Goal: Information Seeking & Learning: Learn about a topic

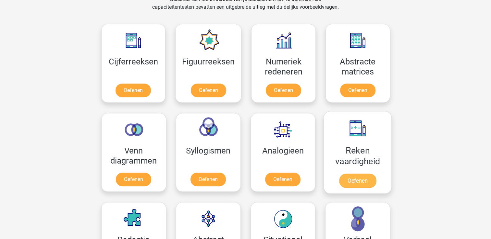
scroll to position [292, 0]
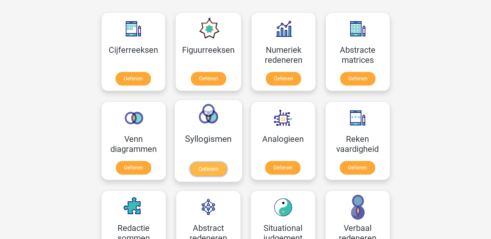
click at [208, 173] on link "Oefenen" at bounding box center [207, 169] width 37 height 14
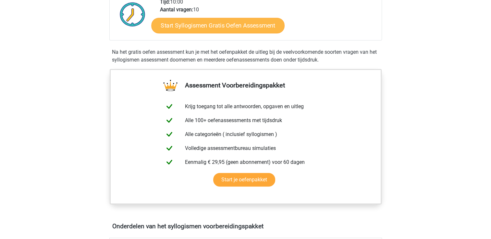
scroll to position [162, 0]
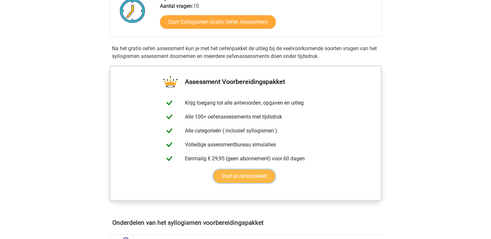
click at [244, 178] on link "Start je oefenpakket" at bounding box center [244, 177] width 62 height 14
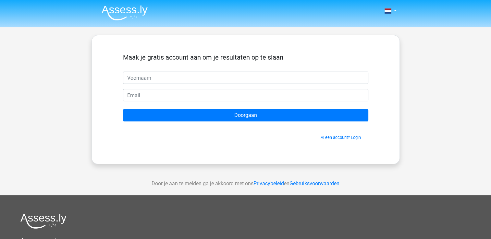
click at [118, 10] on img at bounding box center [124, 12] width 46 height 15
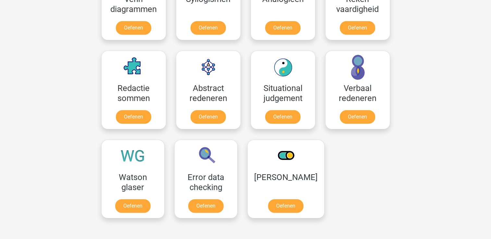
scroll to position [421, 0]
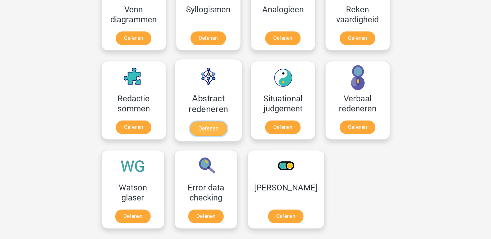
click at [218, 127] on link "Oefenen" at bounding box center [207, 129] width 37 height 14
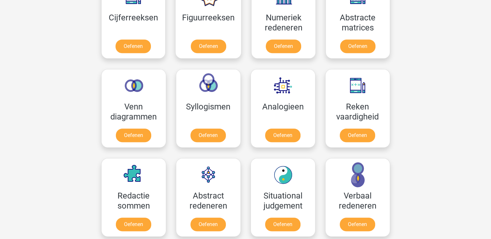
scroll to position [292, 0]
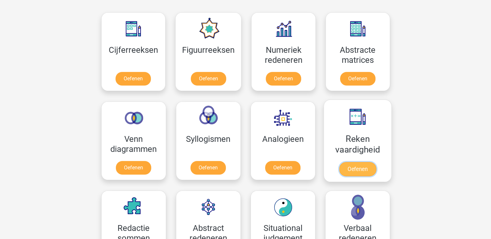
click at [362, 164] on link "Oefenen" at bounding box center [356, 169] width 37 height 14
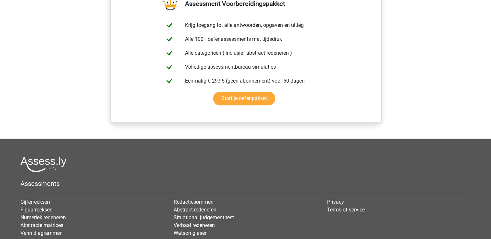
scroll to position [584, 0]
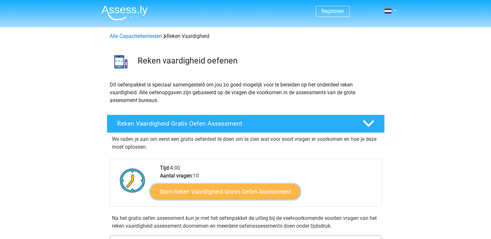
click at [255, 193] on link "Start Reken Vaardigheid Gratis Oefen Assessment" at bounding box center [225, 192] width 150 height 16
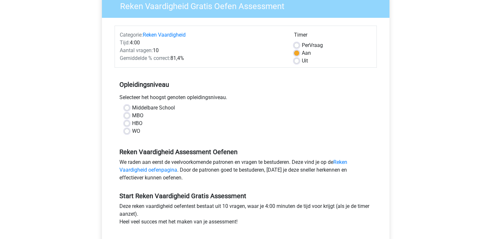
scroll to position [65, 0]
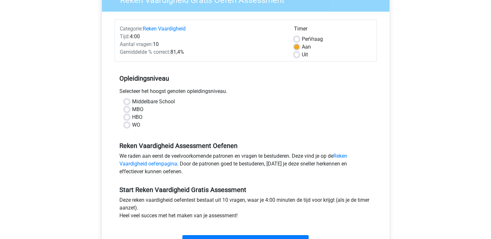
click at [132, 117] on label "HBO" at bounding box center [137, 117] width 10 height 8
click at [125, 117] on input "HBO" at bounding box center [126, 116] width 5 height 6
radio input "true"
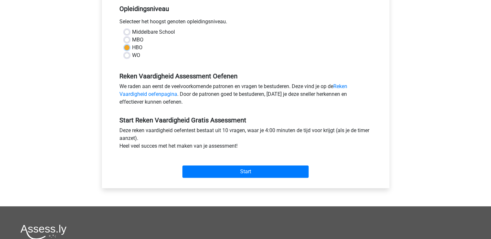
scroll to position [162, 0]
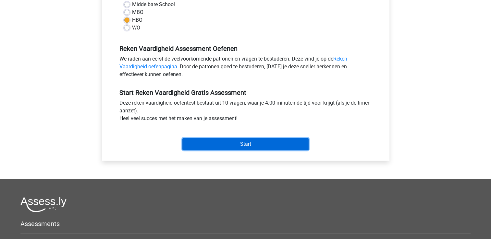
click at [231, 147] on input "Start" at bounding box center [245, 144] width 126 height 12
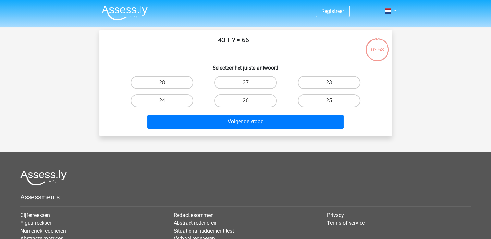
click at [344, 83] on label "23" at bounding box center [328, 82] width 63 height 13
click at [333, 83] on input "23" at bounding box center [331, 85] width 4 height 4
radio input "true"
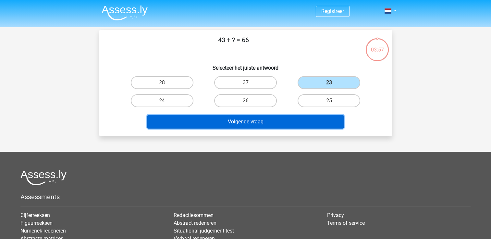
click at [317, 120] on button "Volgende vraag" at bounding box center [245, 122] width 196 height 14
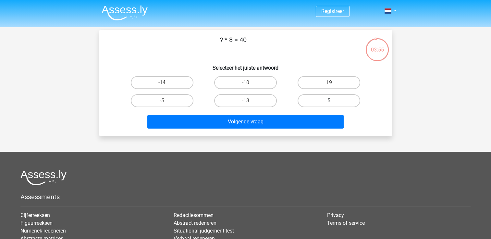
click at [354, 104] on label "5" at bounding box center [328, 100] width 63 height 13
click at [333, 104] on input "5" at bounding box center [331, 103] width 4 height 4
radio input "true"
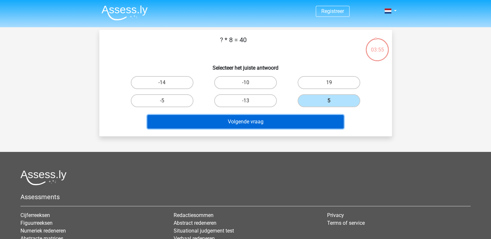
click at [318, 120] on button "Volgende vraag" at bounding box center [245, 122] width 196 height 14
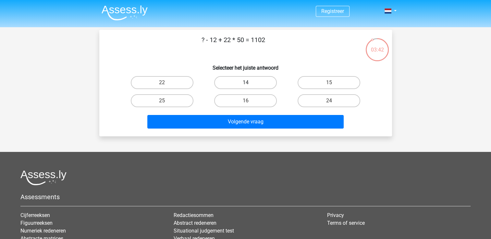
click at [258, 84] on label "14" at bounding box center [245, 82] width 63 height 13
click at [249, 84] on input "14" at bounding box center [247, 85] width 4 height 4
radio input "true"
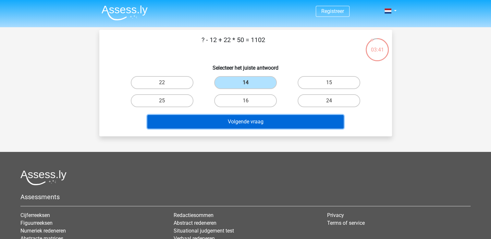
click at [261, 122] on button "Volgende vraag" at bounding box center [245, 122] width 196 height 14
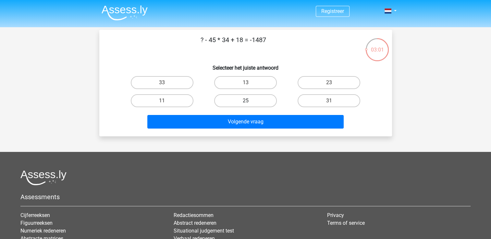
click at [253, 100] on label "25" at bounding box center [245, 100] width 63 height 13
click at [249, 101] on input "25" at bounding box center [247, 103] width 4 height 4
radio input "true"
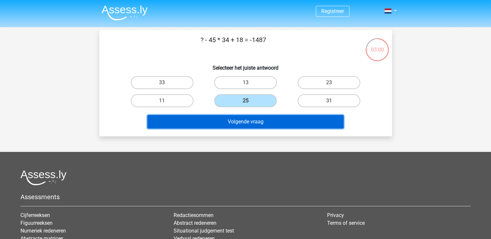
click at [258, 118] on button "Volgende vraag" at bounding box center [245, 122] width 196 height 14
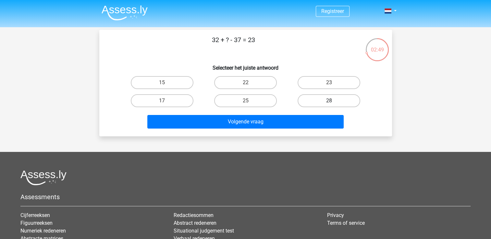
click at [300, 99] on label "28" at bounding box center [328, 100] width 63 height 13
click at [329, 101] on input "28" at bounding box center [331, 103] width 4 height 4
radio input "true"
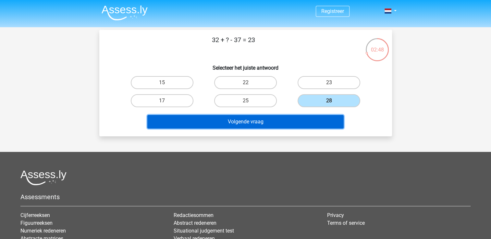
click at [290, 122] on button "Volgende vraag" at bounding box center [245, 122] width 196 height 14
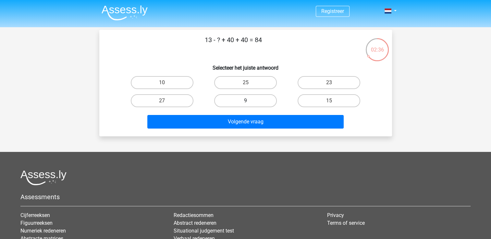
click at [244, 99] on label "9" at bounding box center [245, 100] width 63 height 13
click at [245, 101] on input "9" at bounding box center [247, 103] width 4 height 4
radio input "true"
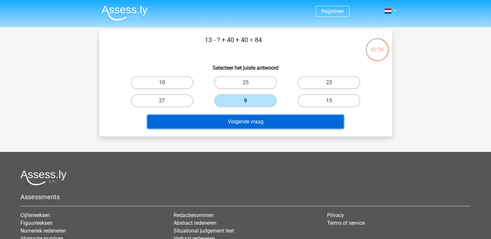
click at [246, 121] on button "Volgende vraag" at bounding box center [245, 122] width 196 height 14
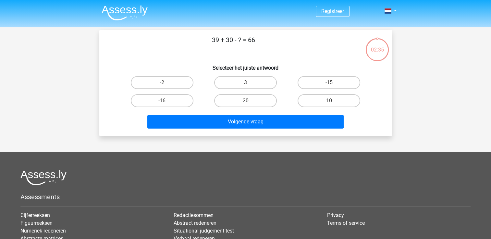
scroll to position [30, 0]
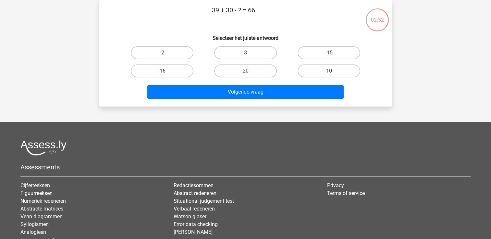
click at [261, 52] on label "3" at bounding box center [245, 52] width 63 height 13
click at [249, 53] on input "3" at bounding box center [247, 55] width 4 height 4
radio input "true"
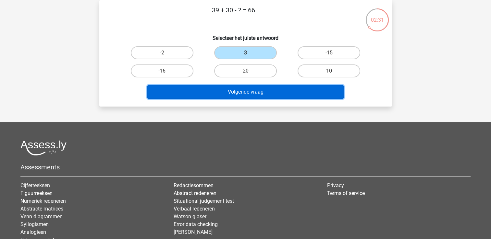
click at [263, 92] on button "Volgende vraag" at bounding box center [245, 92] width 196 height 14
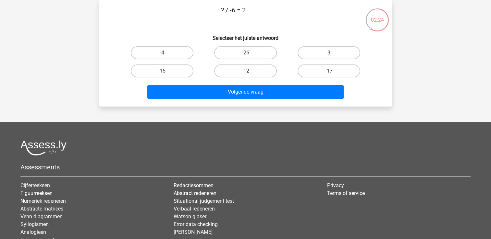
click at [266, 72] on label "-12" at bounding box center [245, 71] width 63 height 13
click at [249, 72] on input "-12" at bounding box center [247, 73] width 4 height 4
radio input "true"
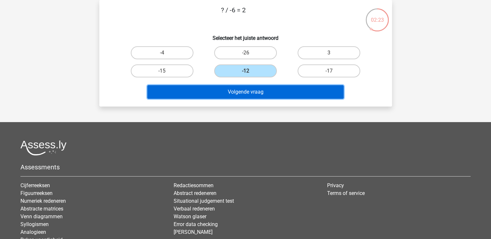
click at [262, 90] on button "Volgende vraag" at bounding box center [245, 92] width 196 height 14
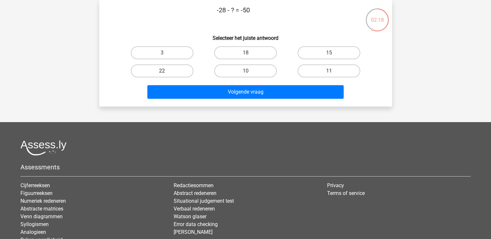
click at [183, 67] on label "22" at bounding box center [162, 71] width 63 height 13
click at [166, 71] on input "22" at bounding box center [164, 73] width 4 height 4
radio input "true"
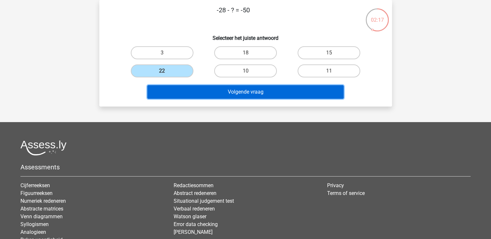
click at [207, 90] on button "Volgende vraag" at bounding box center [245, 92] width 196 height 14
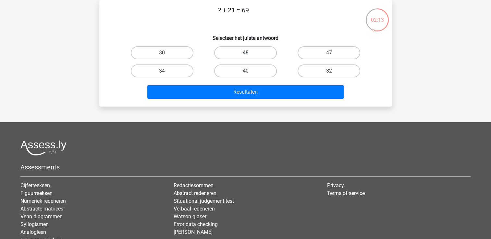
click at [238, 51] on label "48" at bounding box center [245, 52] width 63 height 13
click at [245, 53] on input "48" at bounding box center [247, 55] width 4 height 4
radio input "true"
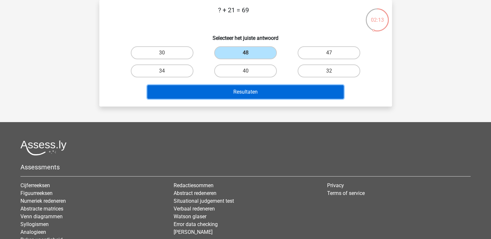
click at [238, 90] on button "Resultaten" at bounding box center [245, 92] width 196 height 14
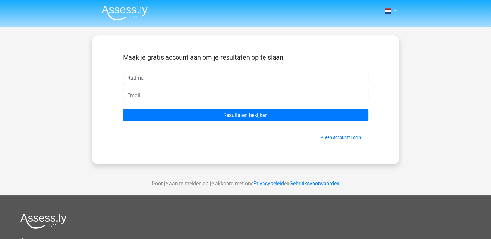
type input "Rudmer"
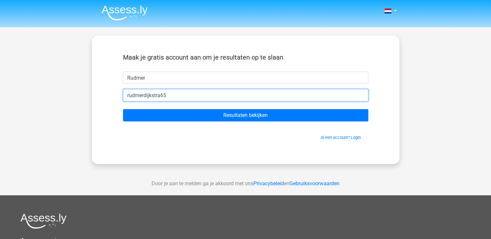
type input "[EMAIL_ADDRESS][DOMAIN_NAME]"
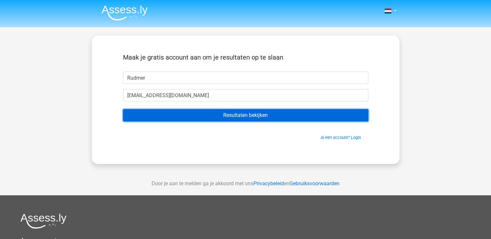
click at [225, 115] on input "Resultaten bekijken" at bounding box center [245, 115] width 245 height 12
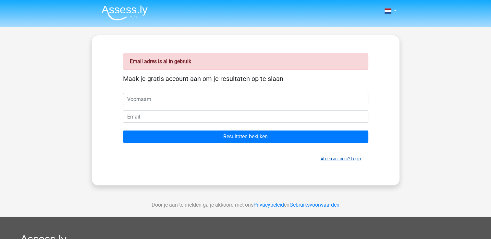
click at [331, 160] on link "Al een account? Login" at bounding box center [340, 159] width 40 height 5
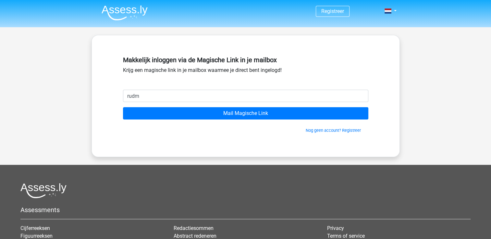
type input "rudmerdijkstra65@gmail.com"
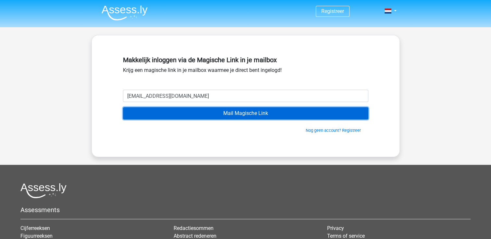
click at [223, 118] on input "Mail Magische Link" at bounding box center [245, 113] width 245 height 12
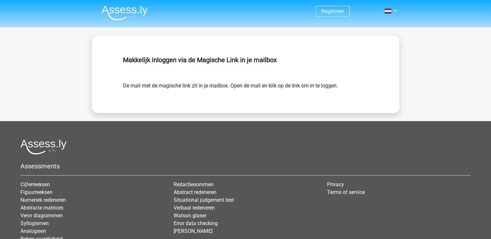
click at [134, 8] on img at bounding box center [124, 12] width 46 height 15
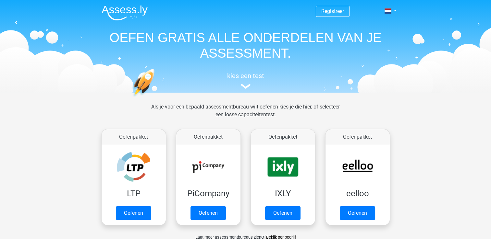
click at [462, 65] on header "Registreer Nederlands English" at bounding box center [245, 46] width 491 height 93
